Goal: Transaction & Acquisition: Purchase product/service

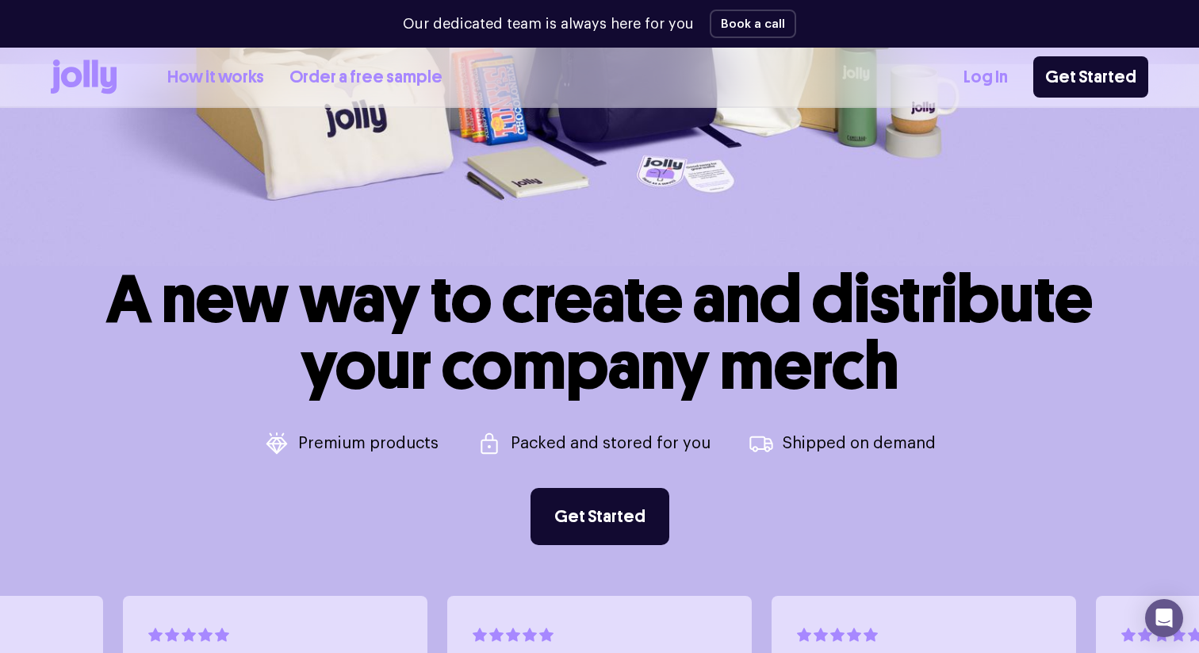
scroll to position [408, 0]
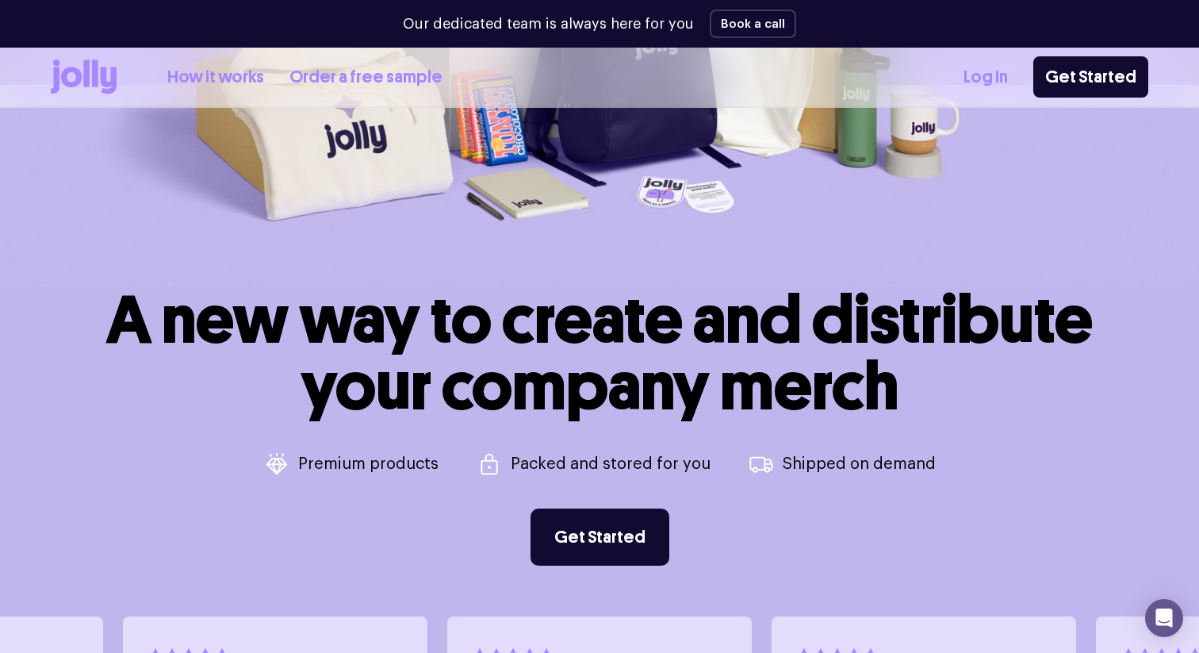
click at [231, 73] on link "How it works" at bounding box center [215, 77] width 97 height 26
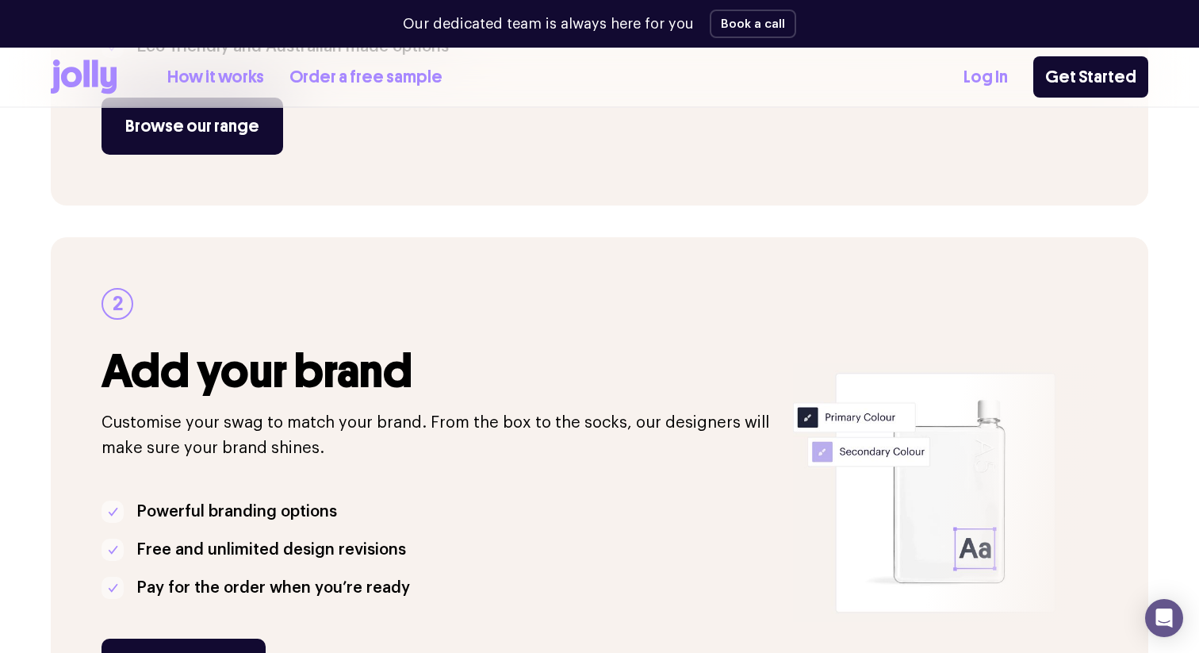
scroll to position [552, 0]
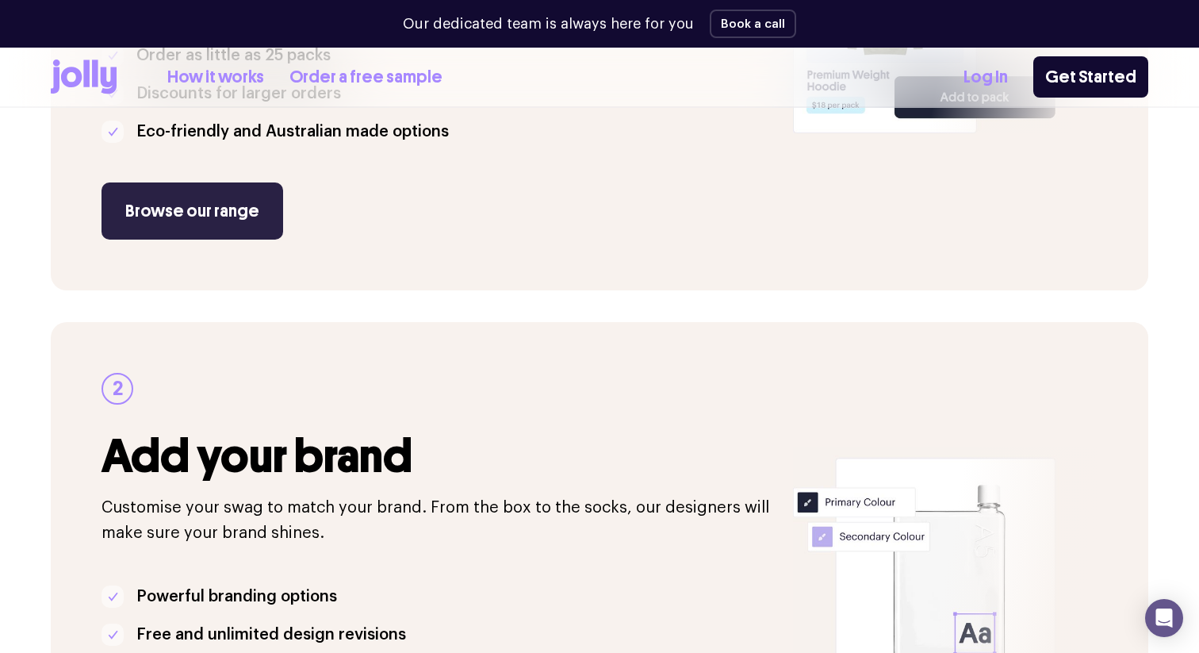
click at [204, 205] on link "Browse our range" at bounding box center [192, 210] width 182 height 57
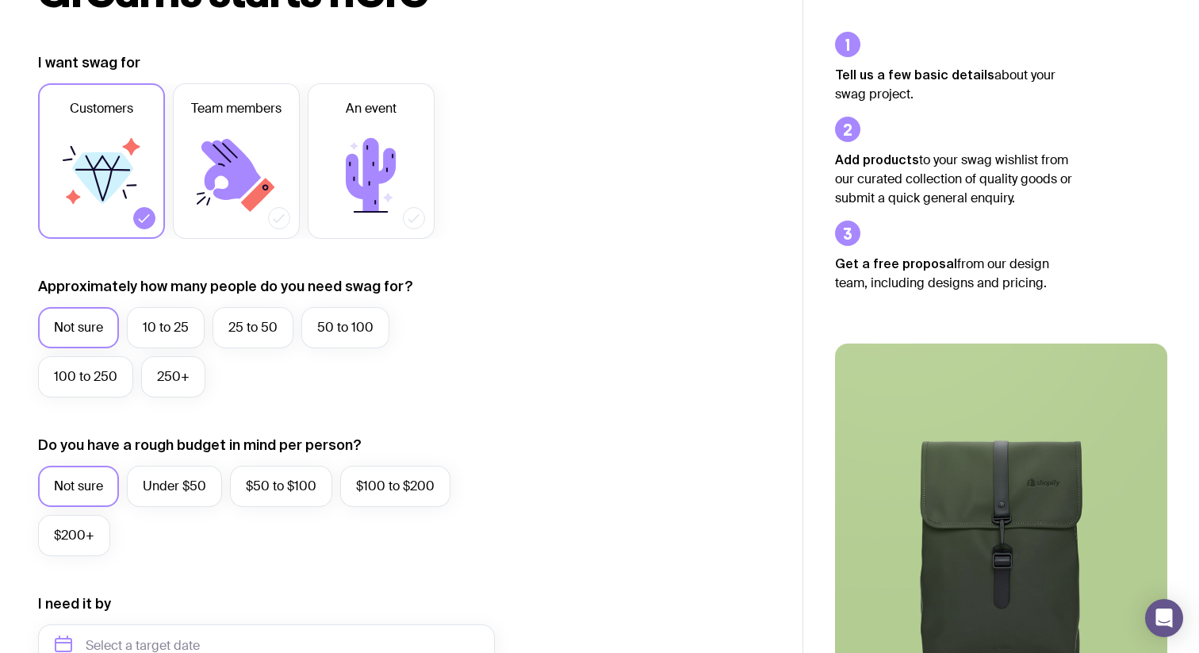
scroll to position [24, 0]
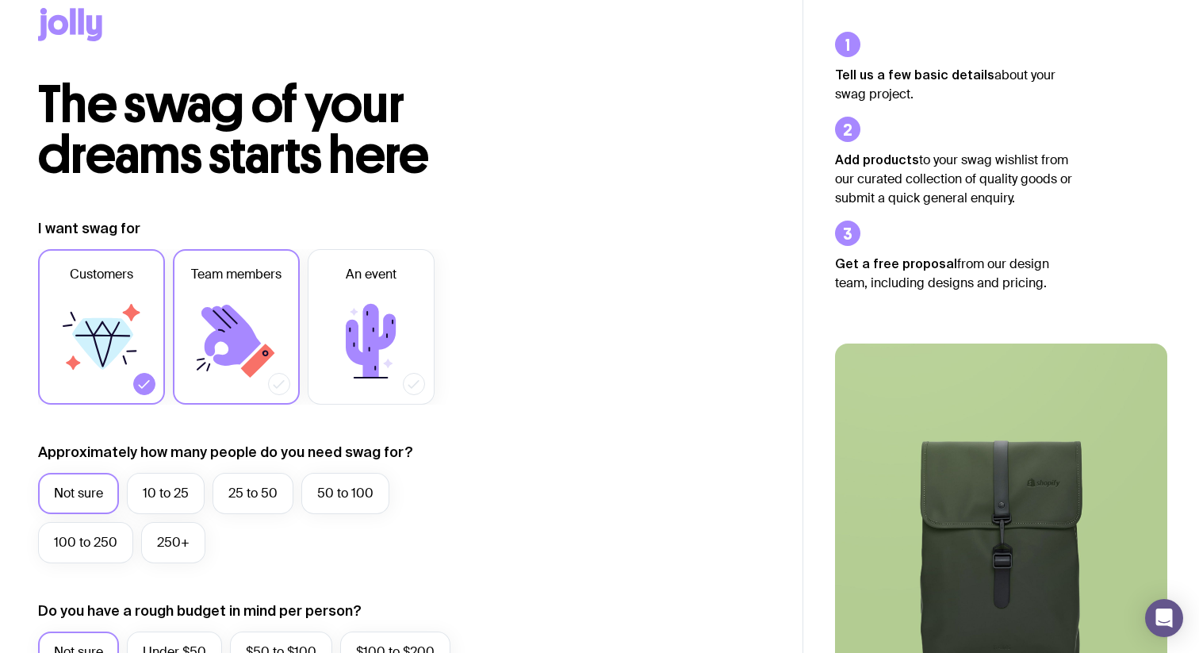
click at [251, 312] on icon at bounding box center [236, 340] width 95 height 95
click at [0, 0] on input "Team members" at bounding box center [0, 0] width 0 height 0
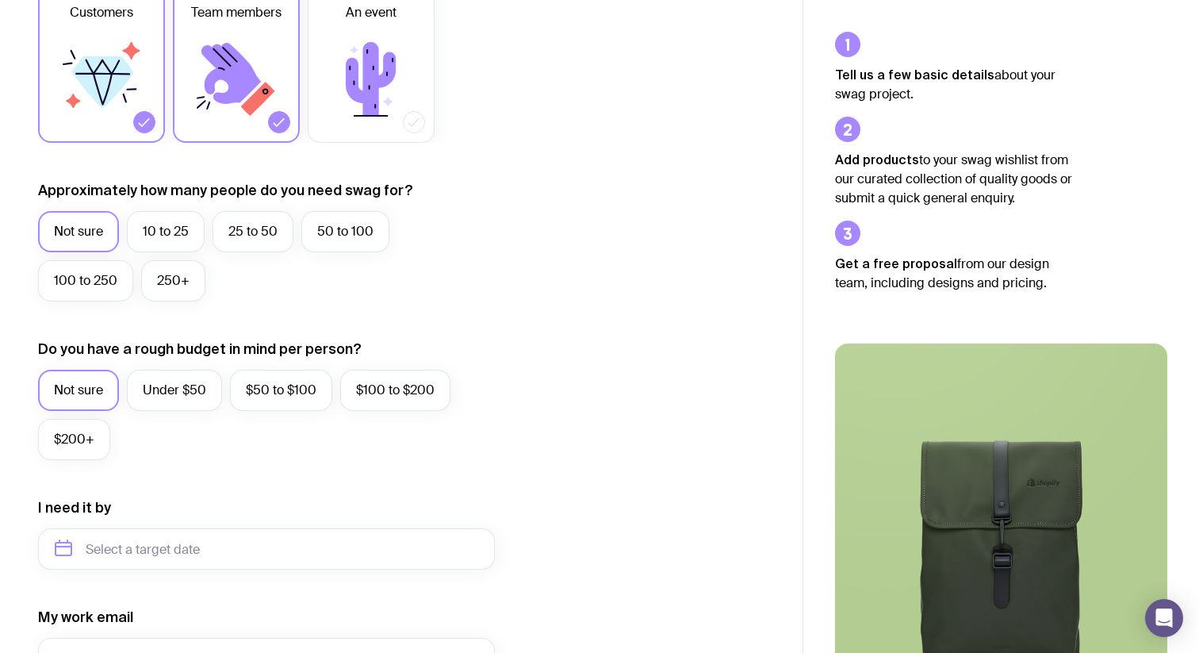
scroll to position [302, 0]
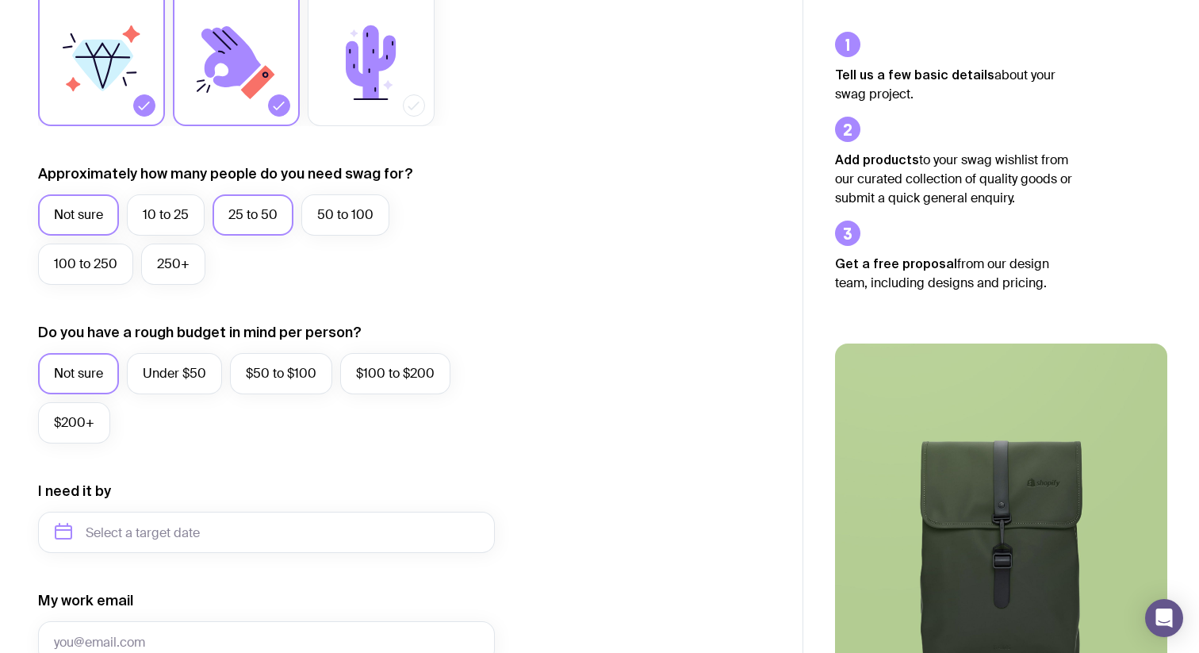
click at [251, 211] on label "25 to 50" at bounding box center [252, 214] width 81 height 41
click at [0, 0] on input "25 to 50" at bounding box center [0, 0] width 0 height 0
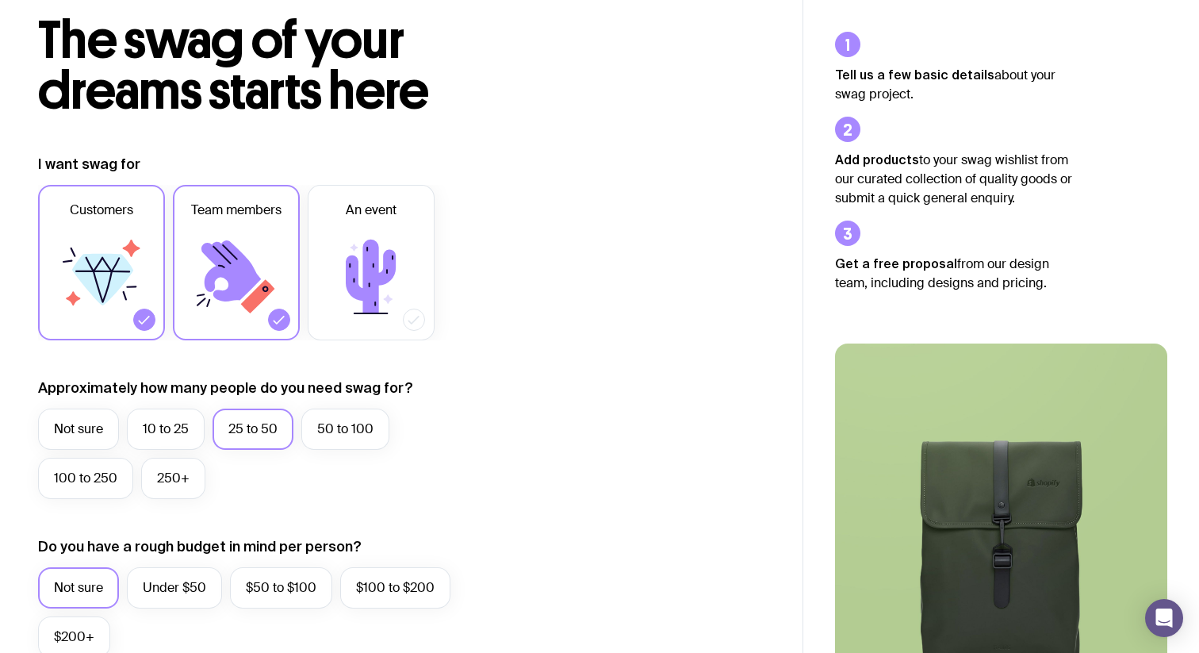
scroll to position [0, 0]
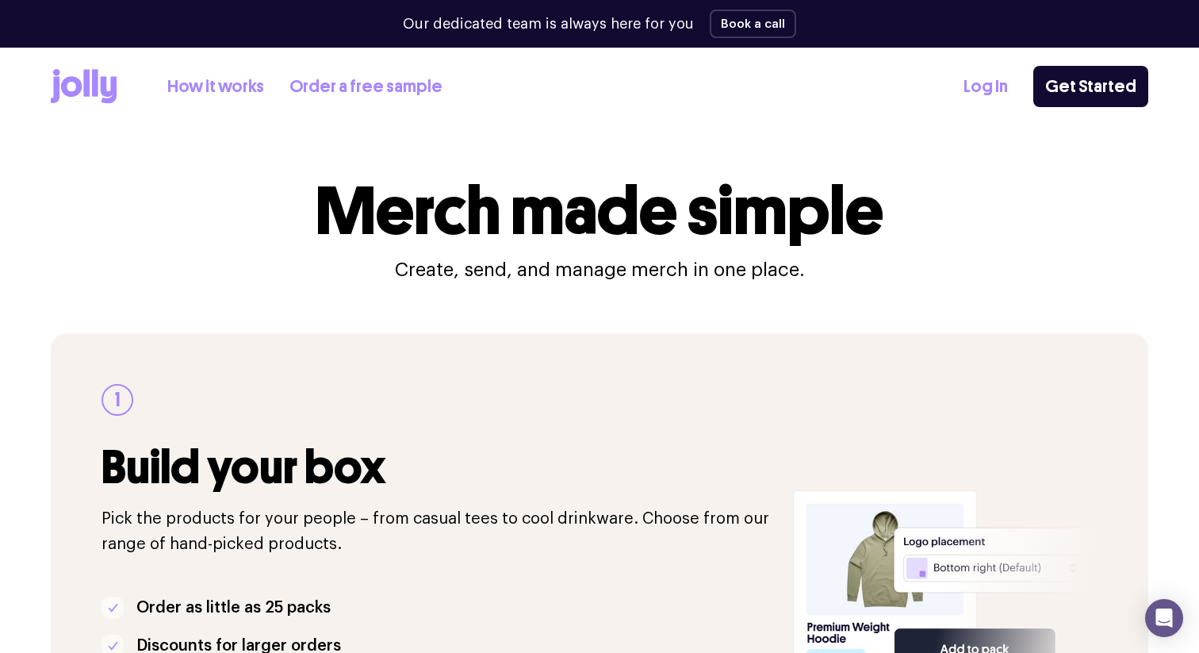
click at [89, 71] on icon at bounding box center [84, 86] width 66 height 35
